Goal: Task Accomplishment & Management: Complete application form

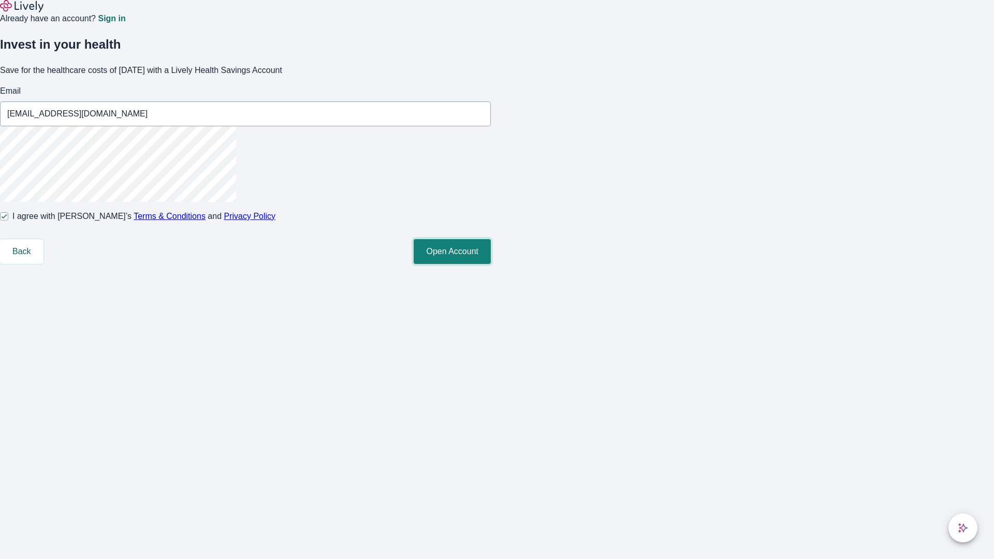
click at [491, 264] on button "Open Account" at bounding box center [452, 251] width 77 height 25
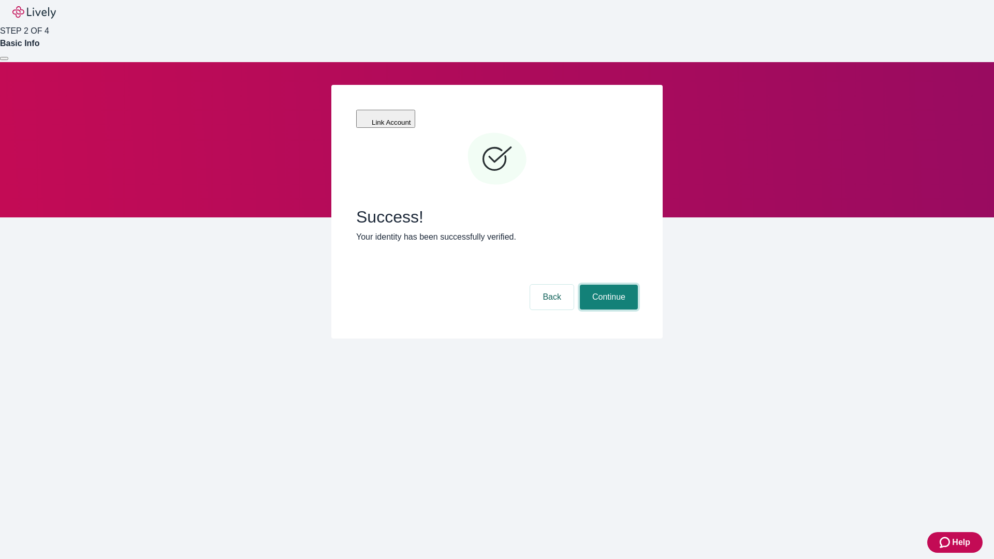
click at [607, 285] on button "Continue" at bounding box center [609, 297] width 58 height 25
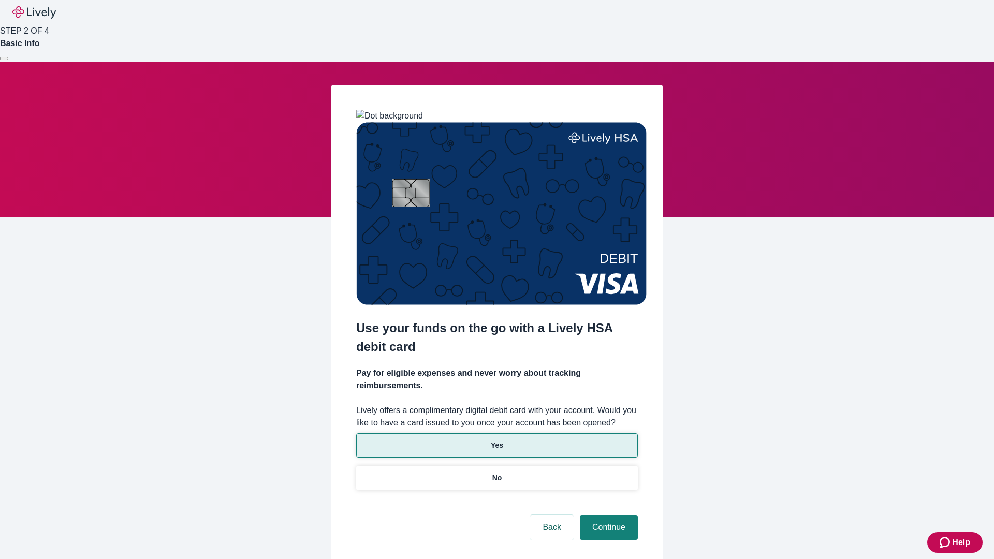
click at [496, 440] on p "Yes" at bounding box center [497, 445] width 12 height 11
click at [607, 515] on button "Continue" at bounding box center [609, 527] width 58 height 25
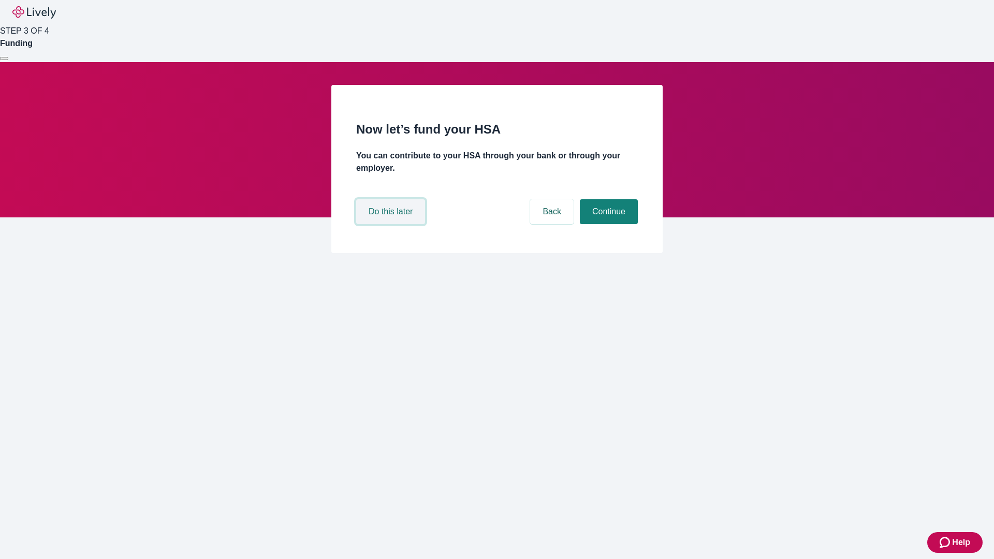
click at [392, 224] on button "Do this later" at bounding box center [390, 211] width 69 height 25
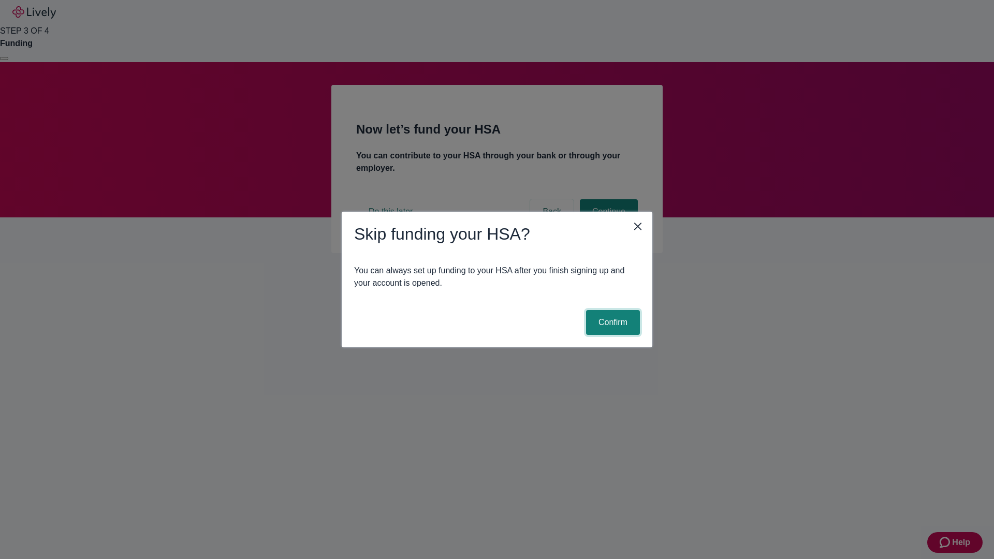
click at [611, 322] on button "Confirm" at bounding box center [613, 322] width 54 height 25
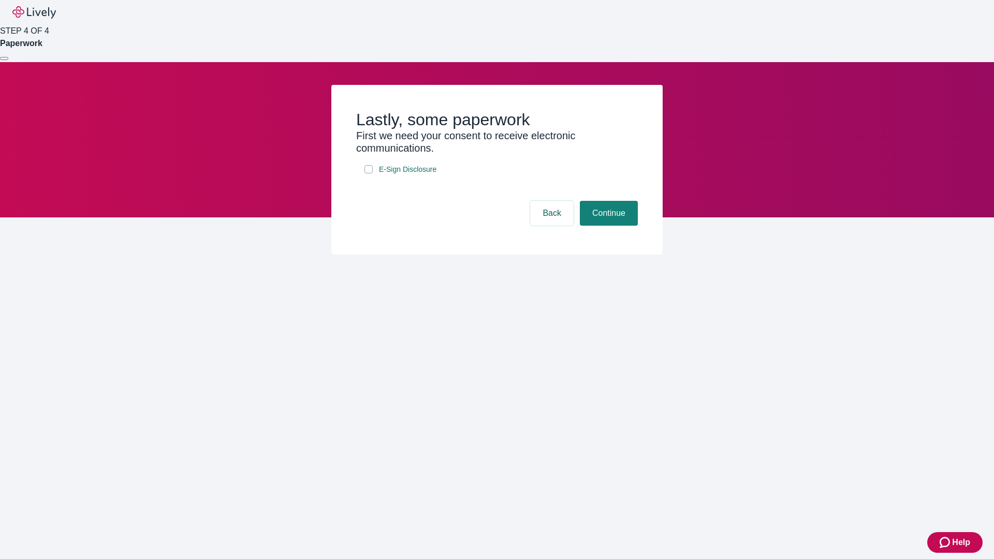
click at [369, 173] on input "E-Sign Disclosure" at bounding box center [368, 169] width 8 height 8
checkbox input "true"
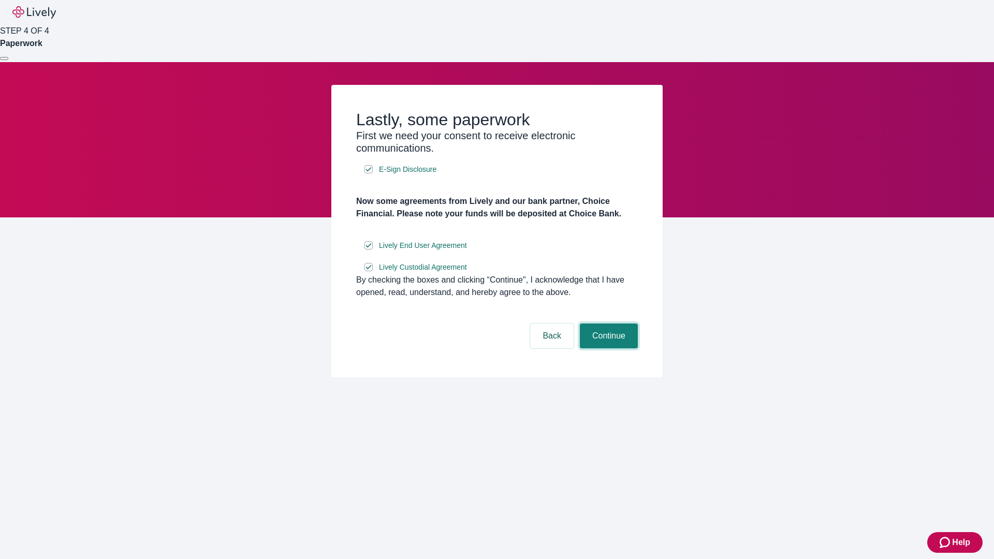
click at [607, 348] on button "Continue" at bounding box center [609, 336] width 58 height 25
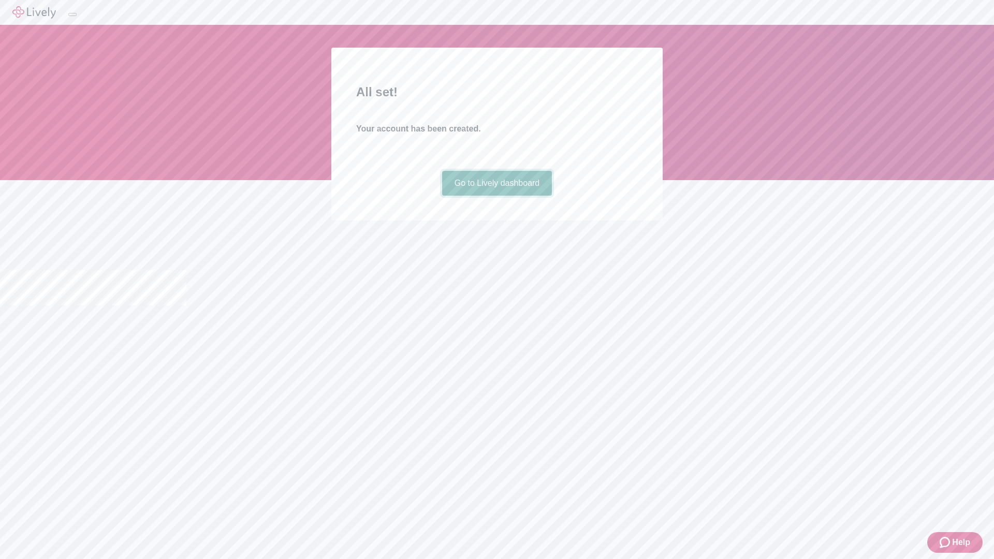
click at [496, 196] on link "Go to Lively dashboard" at bounding box center [497, 183] width 110 height 25
